Goal: Information Seeking & Learning: Find specific page/section

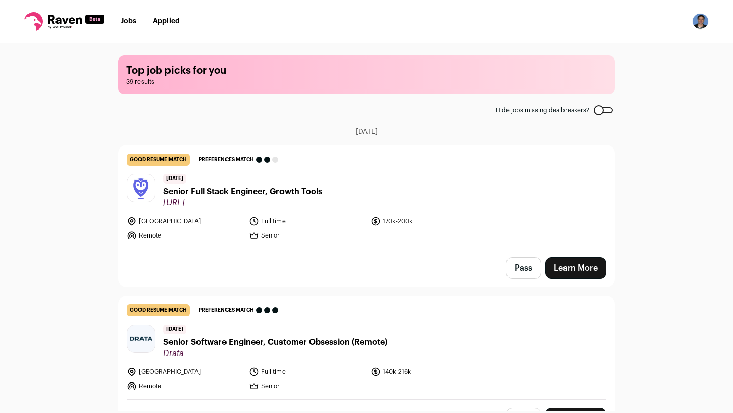
click at [153, 25] on li "Applied" at bounding box center [166, 21] width 27 height 10
click at [163, 21] on link "Applied" at bounding box center [166, 21] width 27 height 7
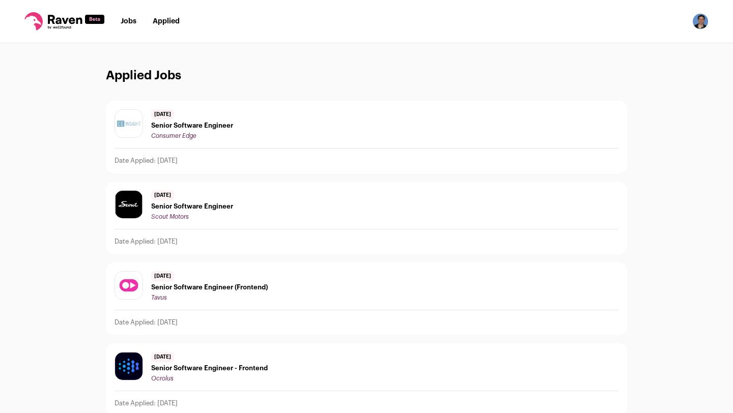
click at [126, 14] on nav "Jobs Applied Settings Notifications Preferences Resume FAQs Logout" at bounding box center [366, 21] width 733 height 43
click at [127, 19] on link "Jobs" at bounding box center [129, 21] width 16 height 7
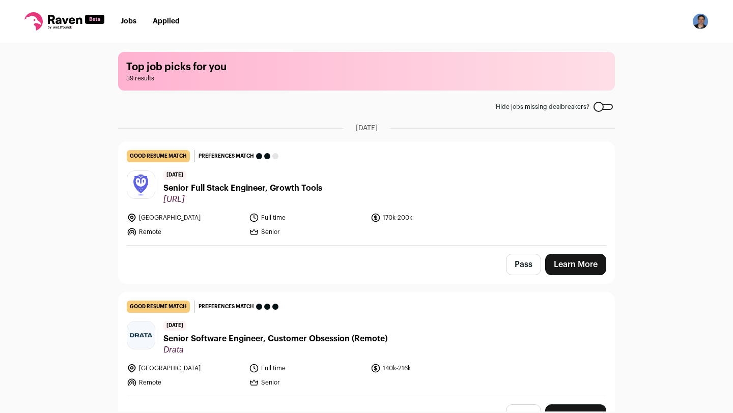
scroll to position [2, 0]
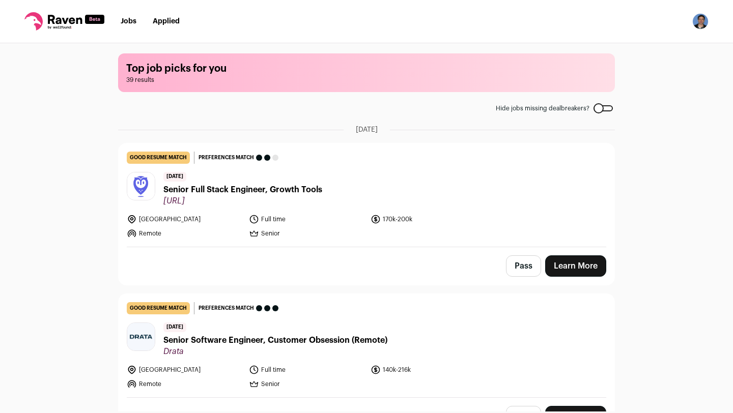
click at [706, 21] on img "Open dropdown" at bounding box center [700, 21] width 16 height 16
click at [656, 74] on link "FAQs" at bounding box center [652, 74] width 113 height 24
